Goal: Task Accomplishment & Management: Use online tool/utility

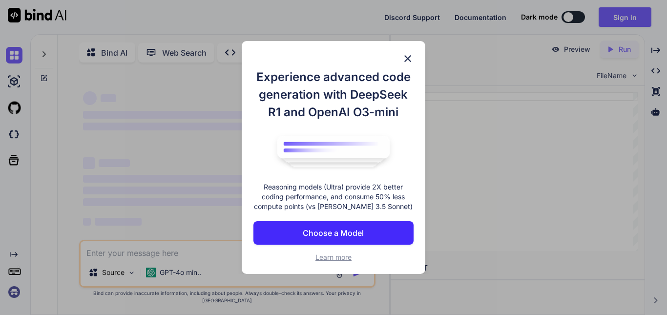
scroll to position [4, 0]
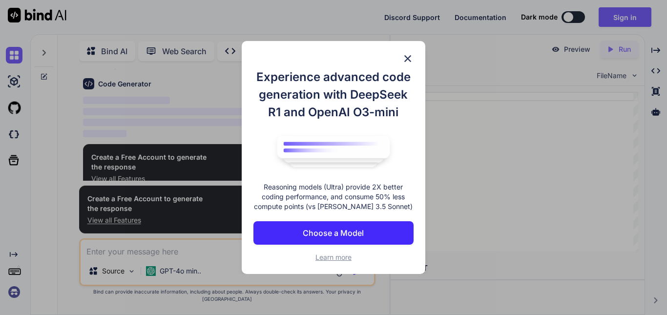
click at [412, 56] on img at bounding box center [408, 59] width 12 height 12
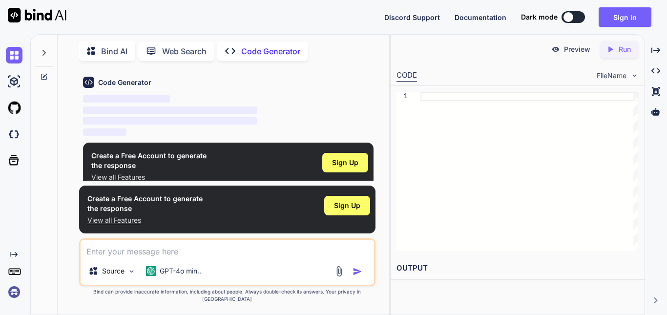
type textarea "x"
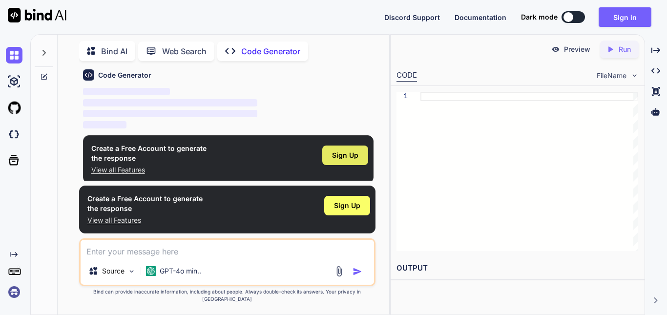
click at [336, 152] on span "Sign Up" at bounding box center [345, 155] width 26 height 10
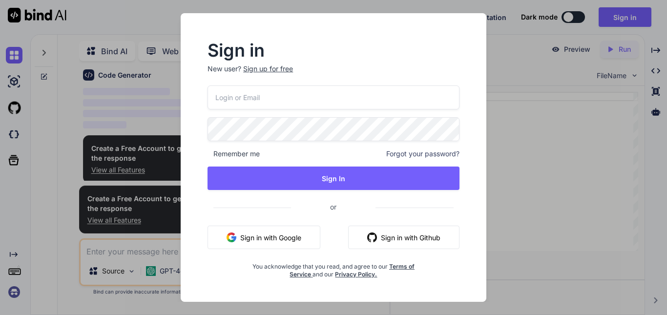
click at [281, 230] on button "Sign in with Google" at bounding box center [264, 237] width 113 height 23
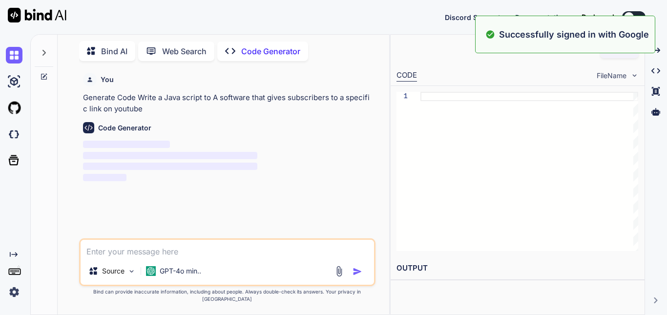
scroll to position [0, 0]
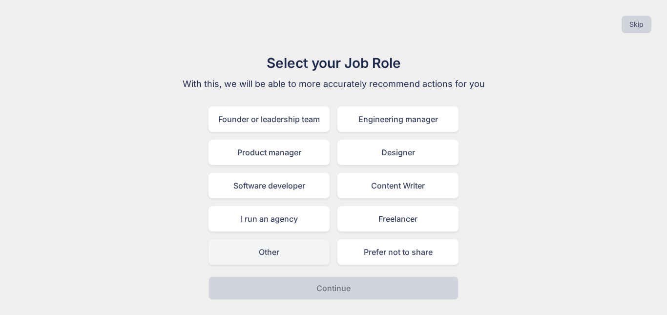
click at [275, 259] on div "Other" at bounding box center [269, 251] width 121 height 25
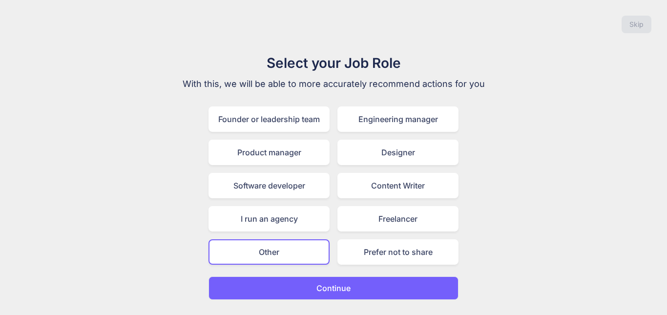
click at [332, 281] on button "Continue" at bounding box center [334, 288] width 250 height 23
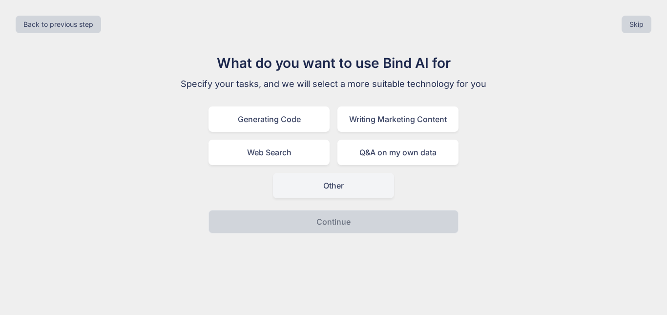
click at [290, 184] on div "Other" at bounding box center [333, 185] width 121 height 25
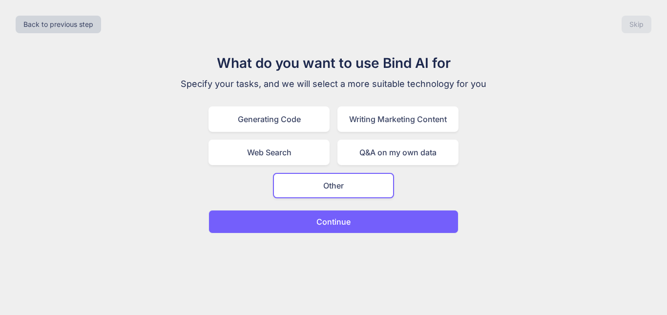
click at [290, 214] on button "Continue" at bounding box center [334, 221] width 250 height 23
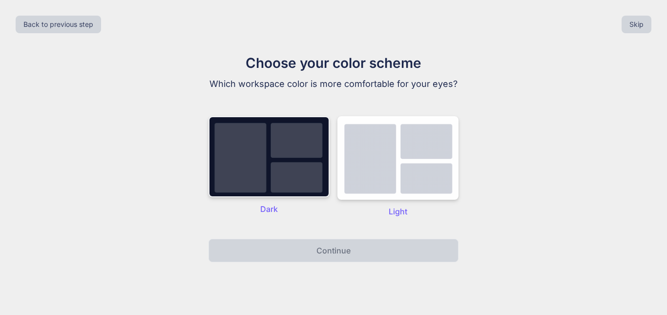
click at [277, 174] on img at bounding box center [269, 156] width 121 height 81
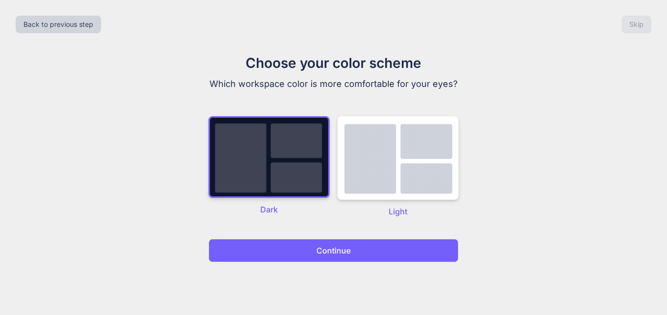
click at [322, 252] on p "Continue" at bounding box center [334, 251] width 34 height 12
click at [309, 249] on button "Continue" at bounding box center [334, 250] width 250 height 23
click at [43, 24] on button "Back to previous step" at bounding box center [59, 25] width 86 height 18
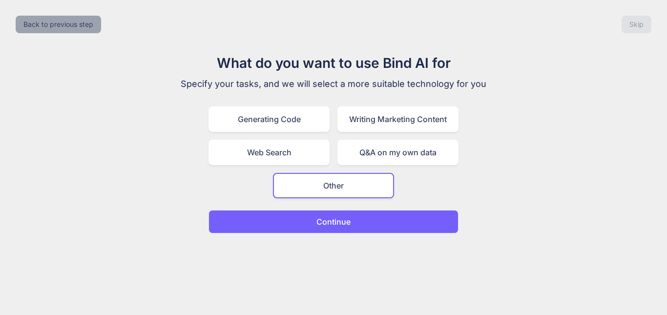
click at [43, 24] on button "Back to previous step" at bounding box center [59, 25] width 86 height 18
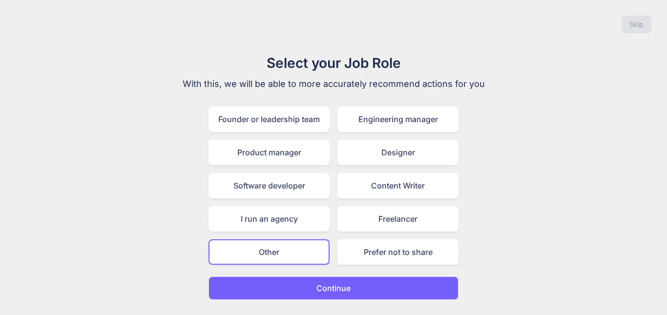
click at [43, 24] on div "Skip" at bounding box center [334, 24] width 652 height 33
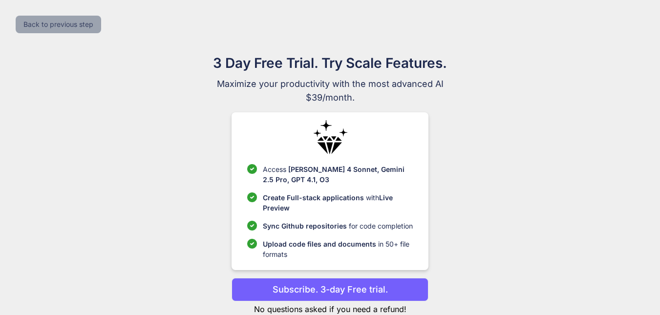
click at [72, 30] on button "Back to previous step" at bounding box center [59, 25] width 86 height 18
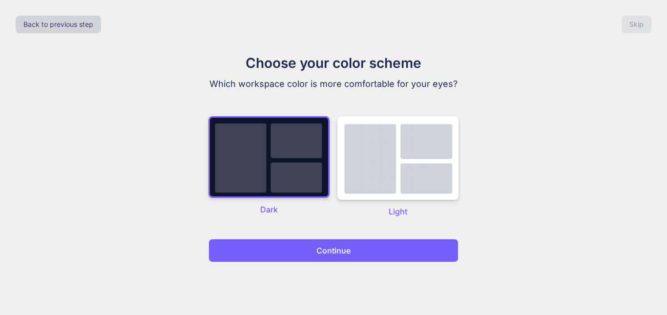
click at [573, 50] on div "Back to previous step Skip Choose your color scheme Which workspace color is mo…" at bounding box center [333, 157] width 667 height 315
click at [49, 32] on button "Back to previous step" at bounding box center [59, 25] width 86 height 18
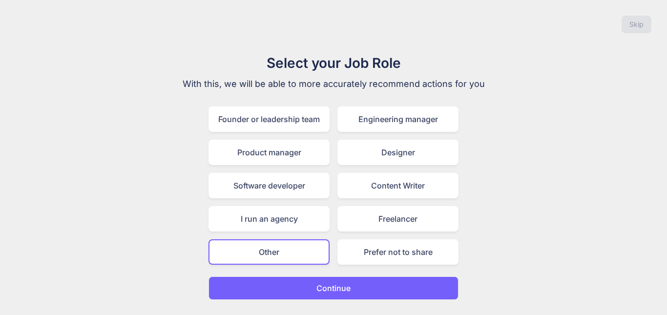
click at [49, 32] on div "Skip" at bounding box center [334, 24] width 652 height 33
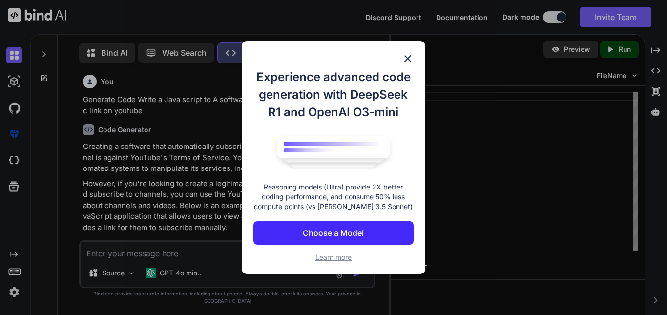
scroll to position [4, 0]
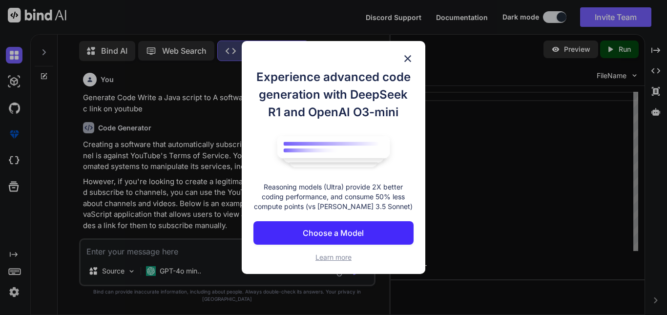
click at [410, 60] on img at bounding box center [408, 59] width 12 height 12
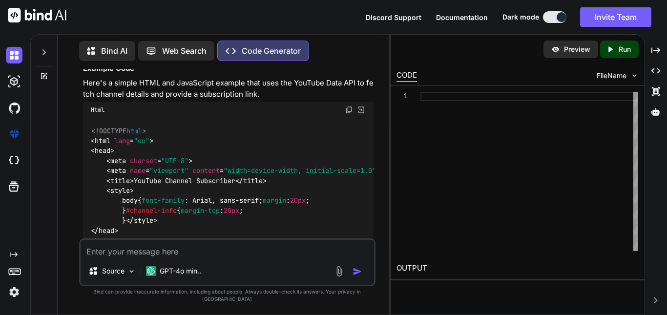
scroll to position [247, 0]
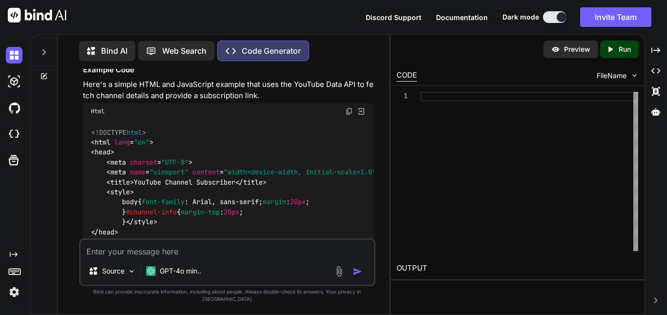
click at [349, 110] on img at bounding box center [349, 111] width 8 height 8
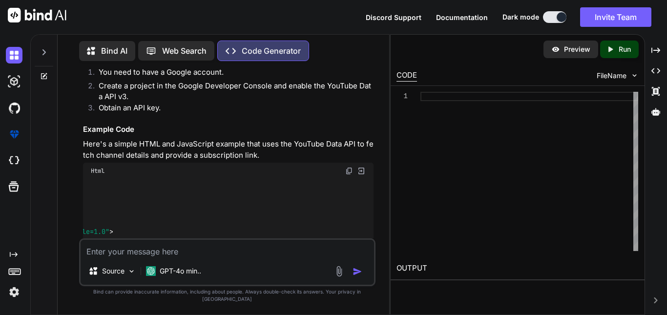
scroll to position [186, 0]
click at [346, 171] on img at bounding box center [349, 172] width 8 height 8
